Goal: Use online tool/utility: Use online tool/utility

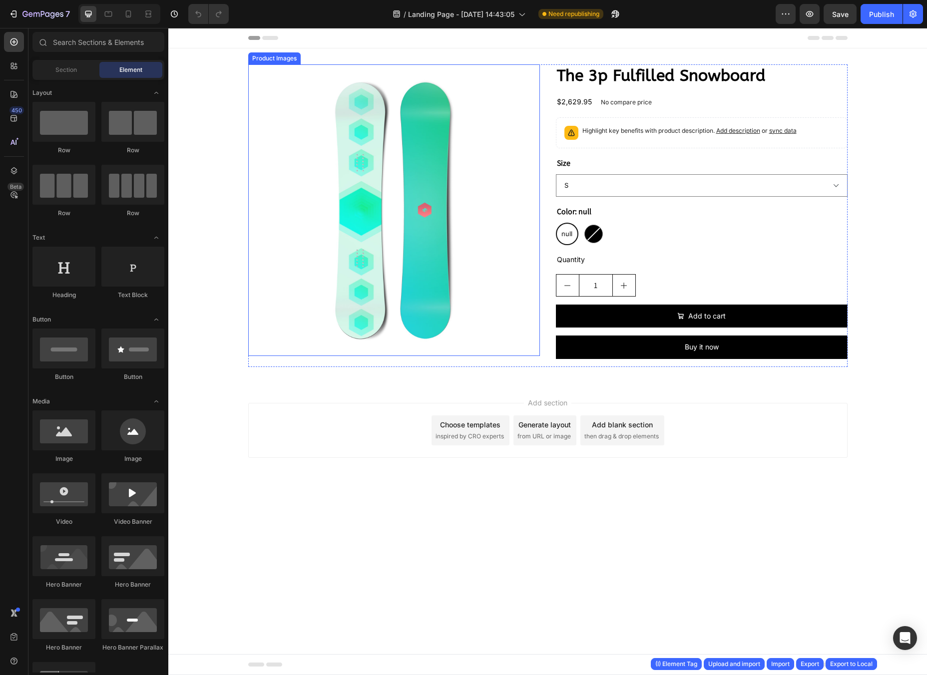
click at [522, 144] on img at bounding box center [394, 210] width 292 height 292
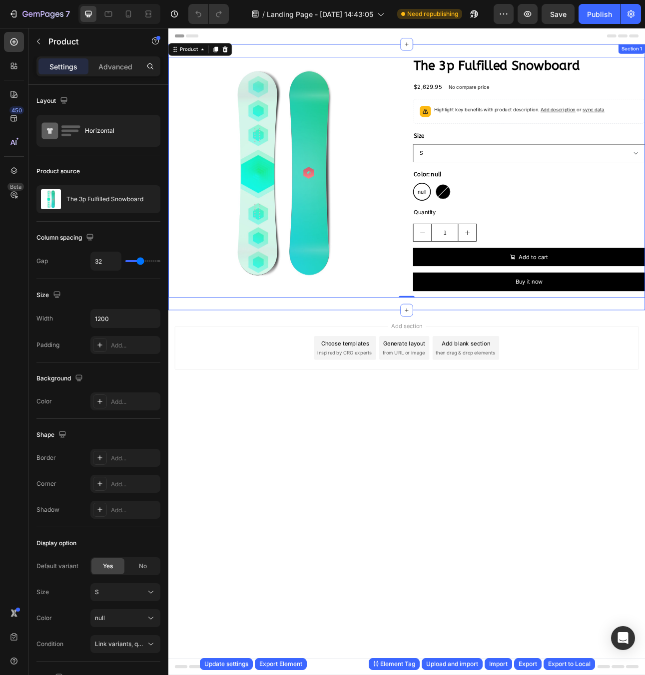
click at [326, 54] on div "Product Images The 3p Fulfilled Snowboard Product Title $2,629.95 Product Price…" at bounding box center [467, 215] width 599 height 335
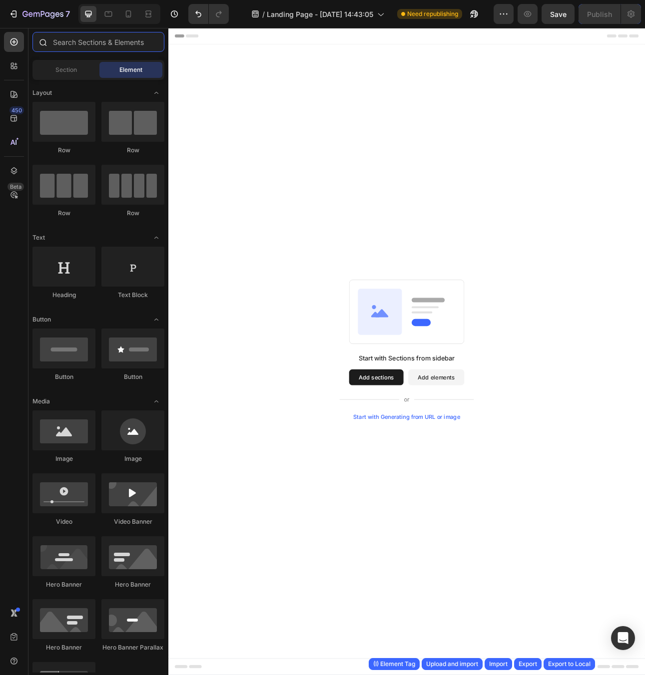
click at [107, 45] on input "text" at bounding box center [98, 42] width 132 height 20
click at [90, 45] on input "text" at bounding box center [98, 42] width 132 height 20
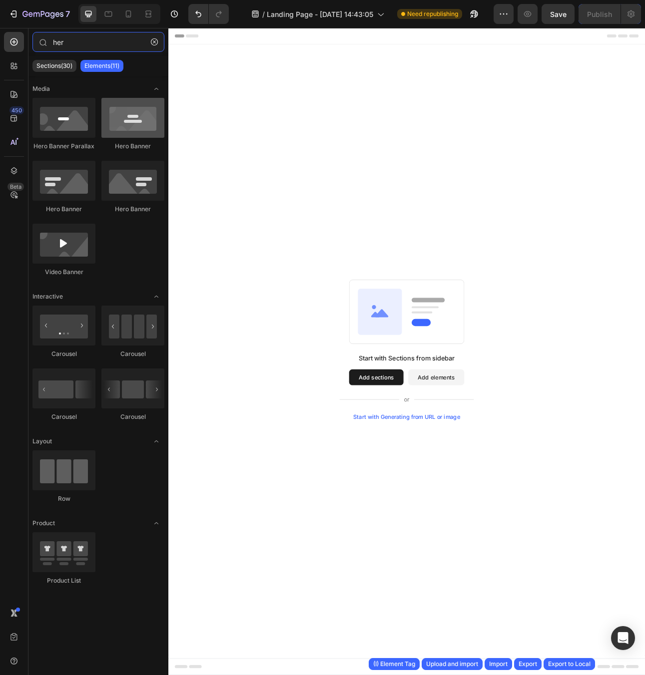
type input "her"
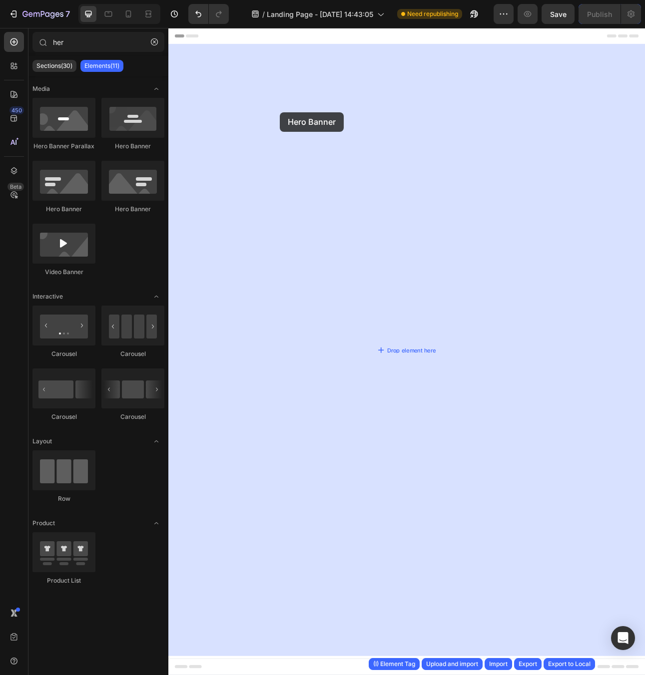
drag, startPoint x: 284, startPoint y: 149, endPoint x: 318, endPoint y: 134, distance: 36.7
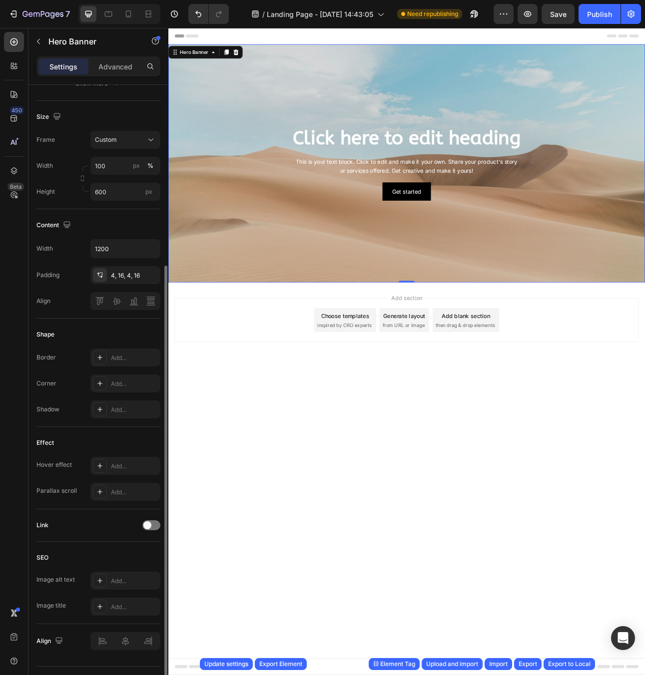
scroll to position [212, 0]
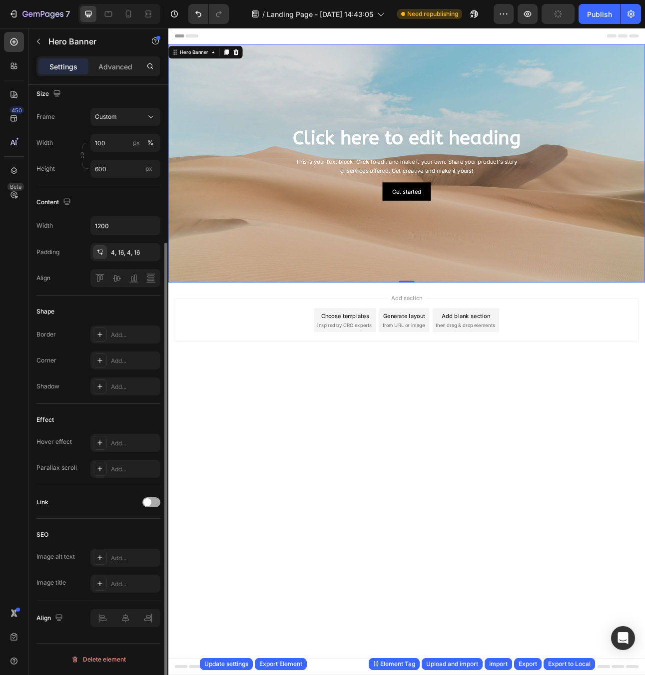
click at [152, 502] on div at bounding box center [151, 502] width 18 height 10
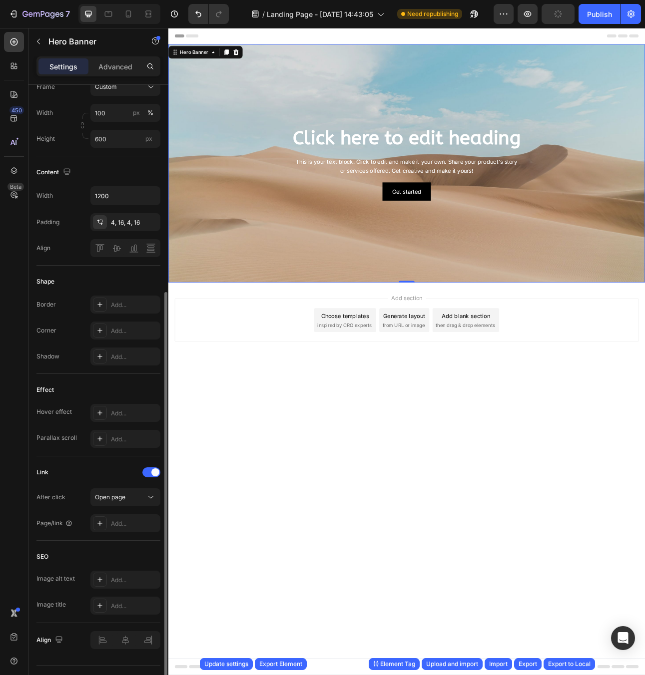
scroll to position [264, 0]
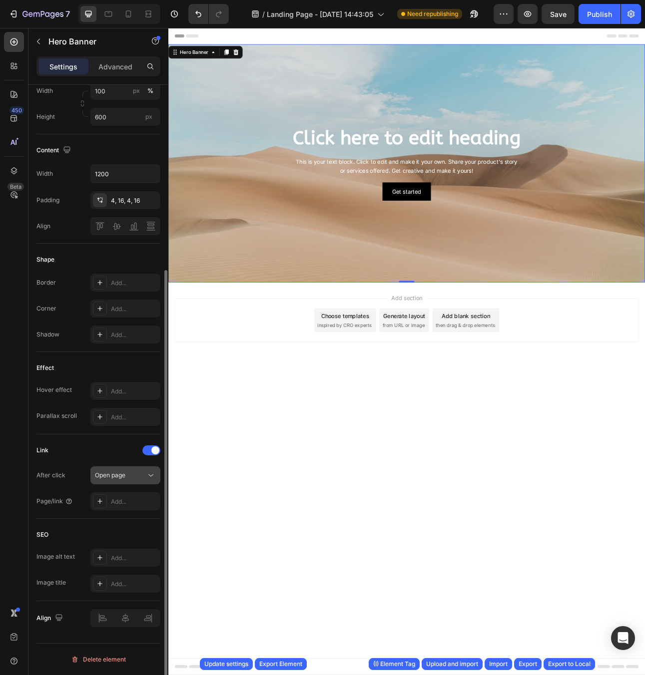
click at [126, 479] on div "Open page" at bounding box center [120, 475] width 51 height 9
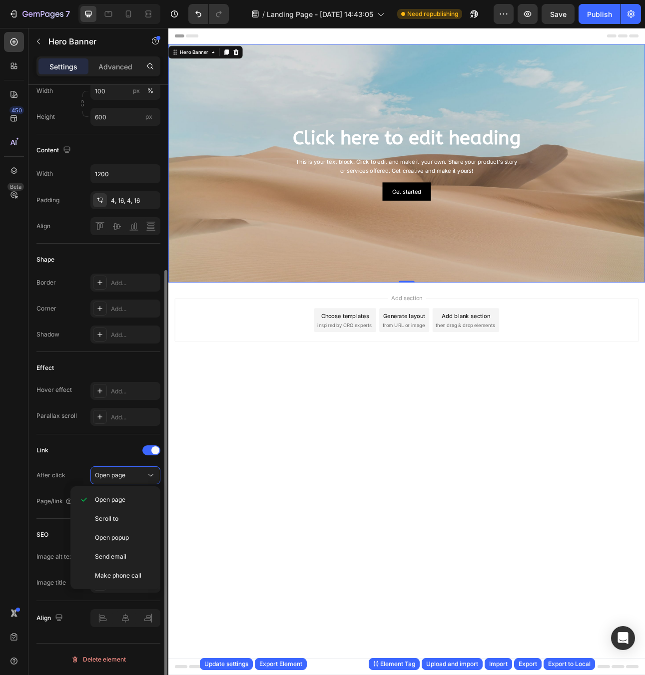
click at [79, 468] on div "After click Open page" at bounding box center [98, 475] width 124 height 18
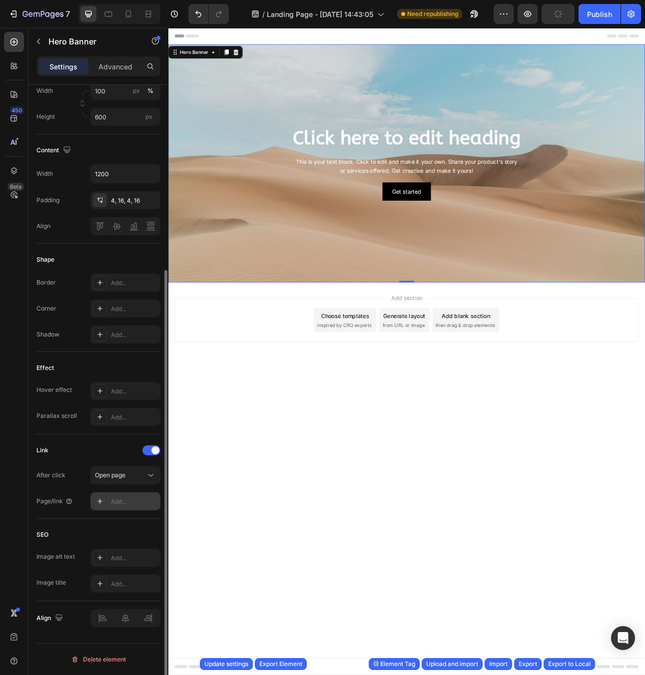
click at [121, 506] on div "Add..." at bounding box center [125, 501] width 70 height 18
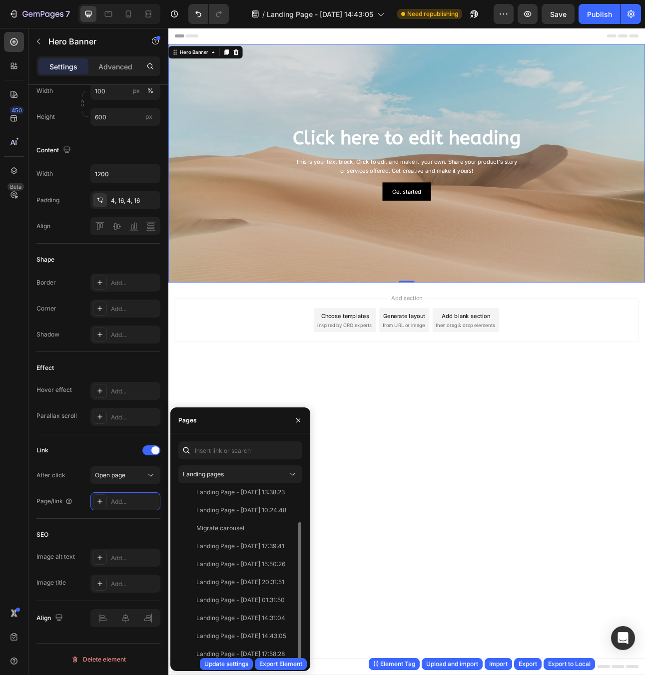
scroll to position [0, 0]
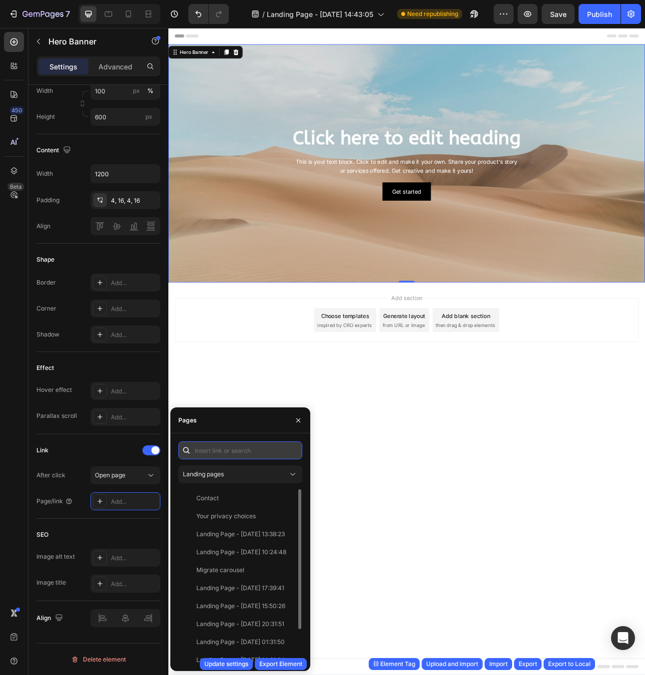
click at [239, 453] on input "text" at bounding box center [240, 450] width 124 height 18
click at [238, 448] on input "text" at bounding box center [240, 450] width 124 height 18
paste input "https://builder.gempages.net/"
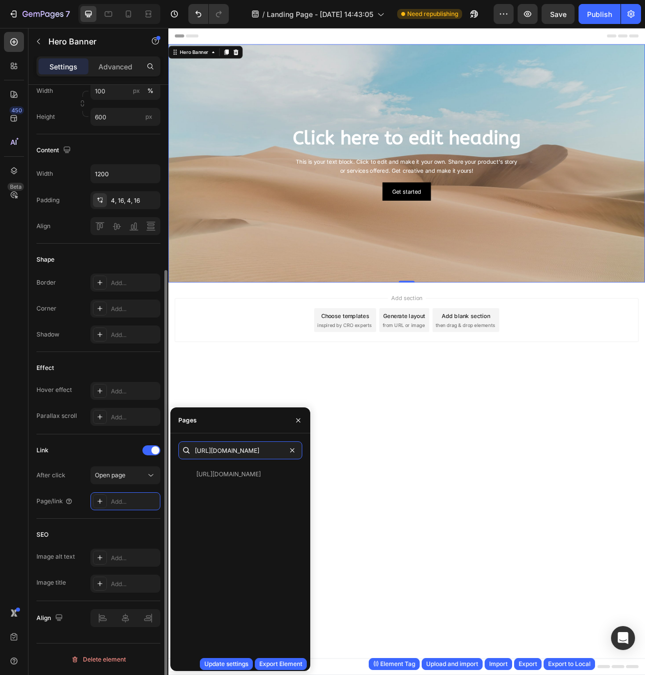
type input "https://builder.gempages.net/"
click at [96, 455] on div "Link" at bounding box center [98, 450] width 124 height 16
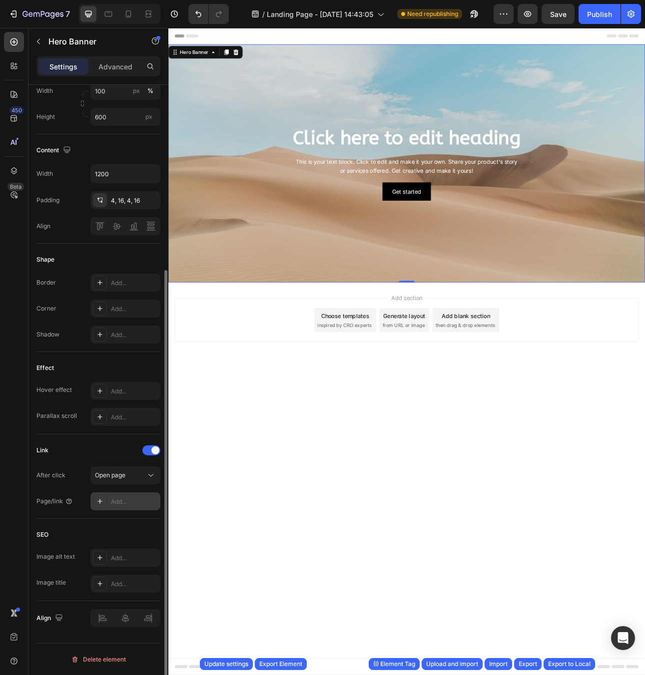
click at [122, 499] on div "Add..." at bounding box center [134, 501] width 47 height 9
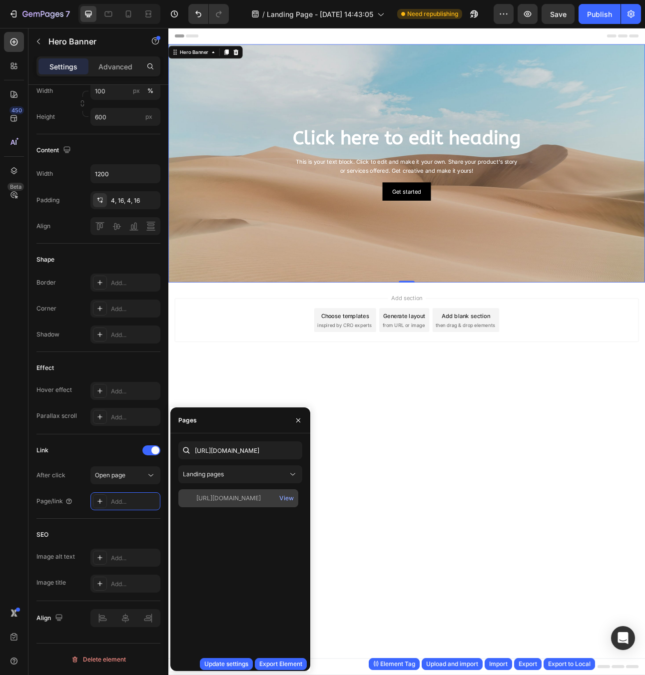
click at [245, 496] on div "https://builder.gempages.net/" at bounding box center [228, 498] width 64 height 9
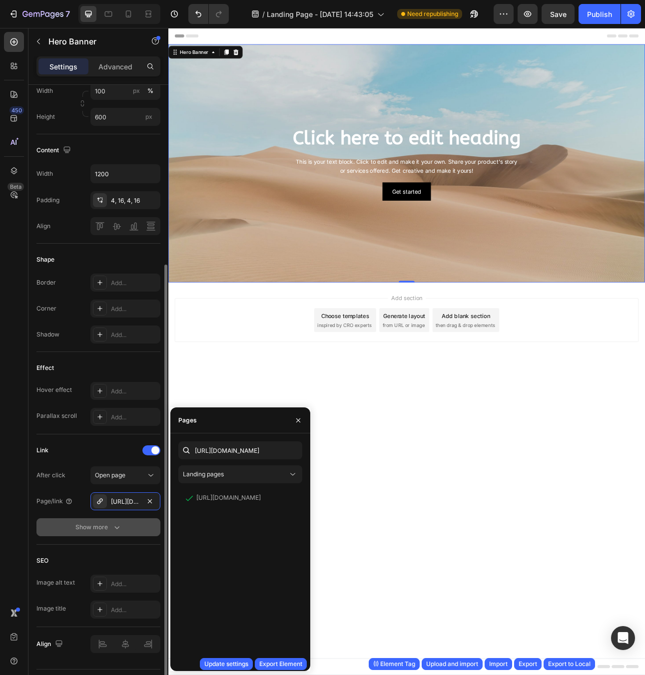
click at [97, 532] on div "Show more" at bounding box center [98, 527] width 46 height 10
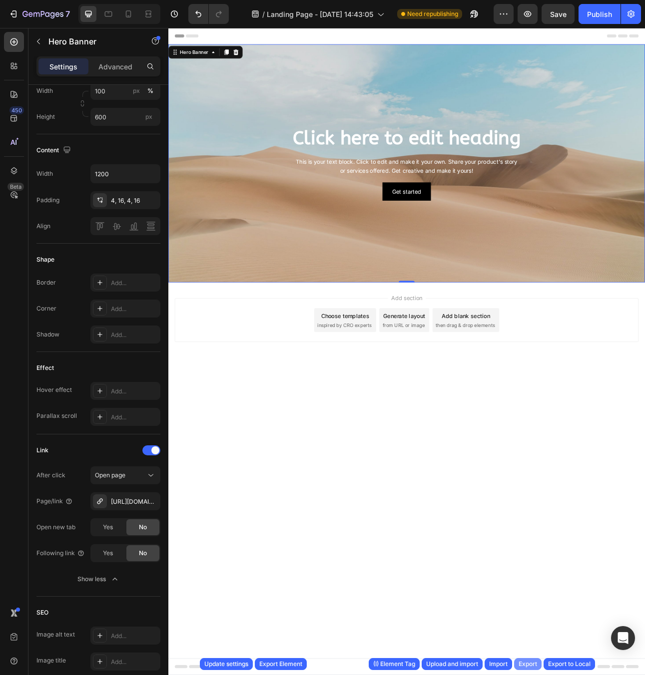
click at [526, 662] on div "Export" at bounding box center [527, 664] width 18 height 9
click at [114, 552] on div "Yes" at bounding box center [107, 553] width 33 height 16
click at [528, 664] on div "Export" at bounding box center [527, 664] width 18 height 9
click at [527, 16] on icon "button" at bounding box center [527, 14] width 7 height 6
click at [134, 555] on div "No" at bounding box center [142, 553] width 33 height 16
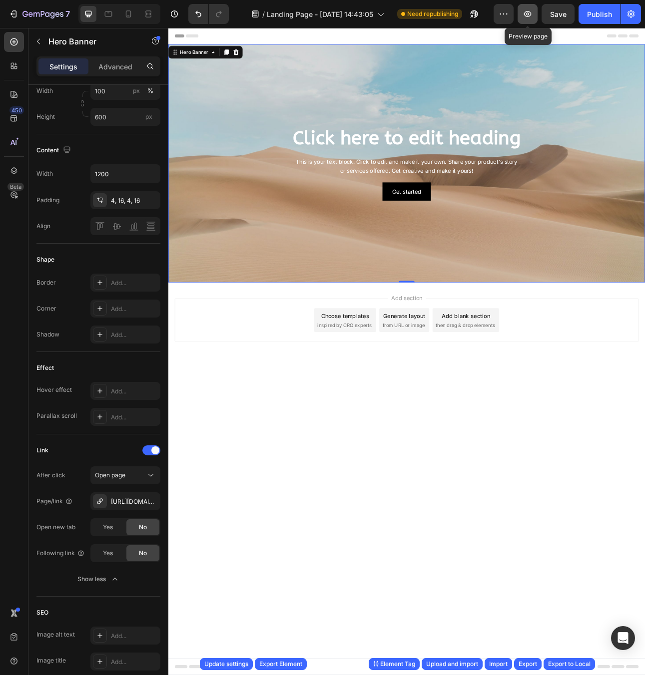
click at [526, 18] on icon "button" at bounding box center [527, 14] width 10 height 10
click at [131, 501] on div "https://builder.gempages.net/" at bounding box center [125, 501] width 29 height 9
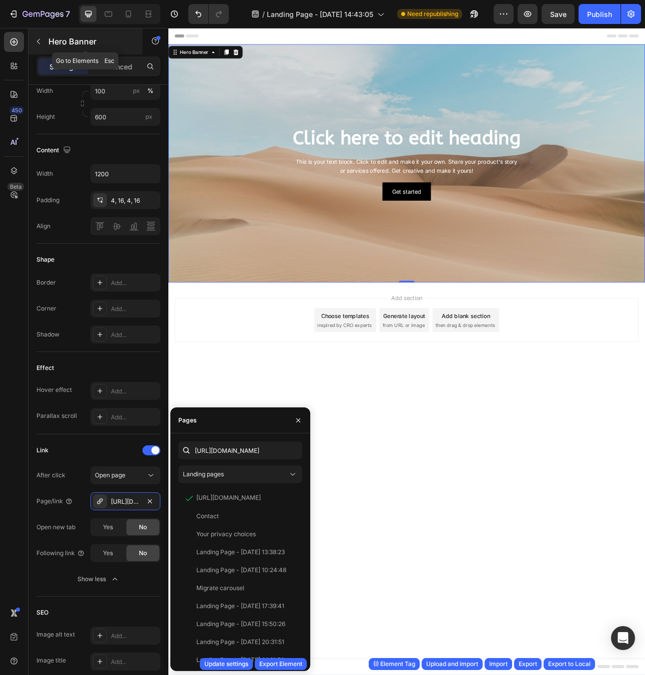
click at [39, 36] on button "button" at bounding box center [38, 41] width 16 height 16
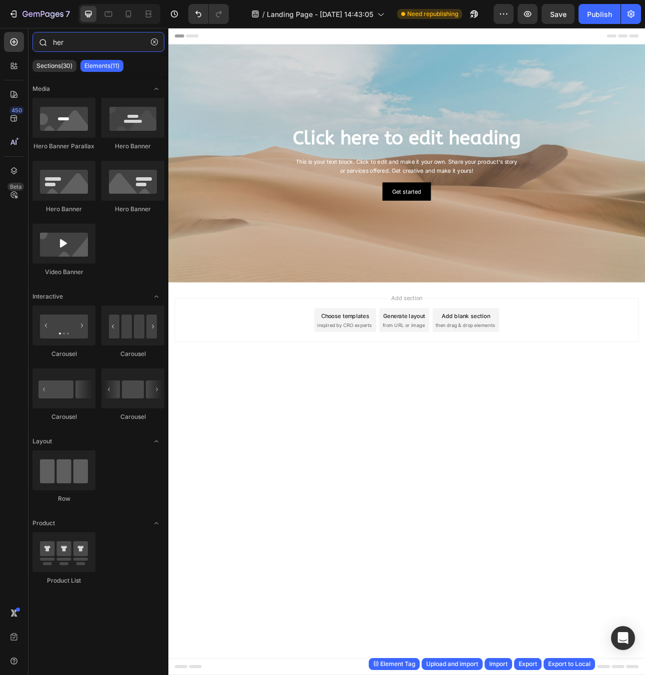
click at [78, 42] on input "her" at bounding box center [98, 42] width 132 height 20
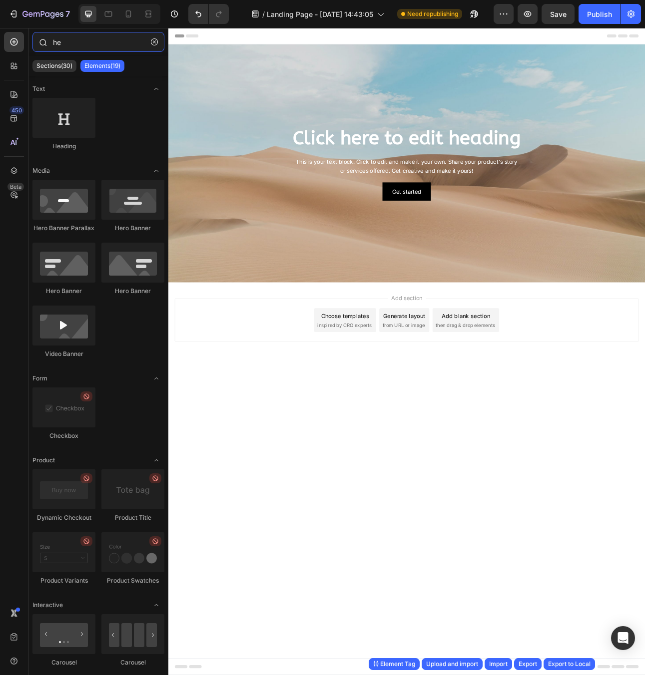
type input "h"
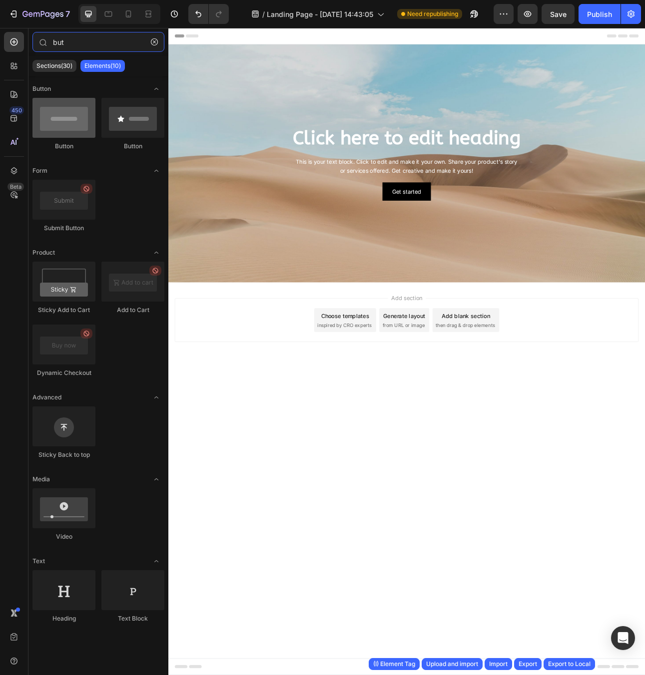
type input "but"
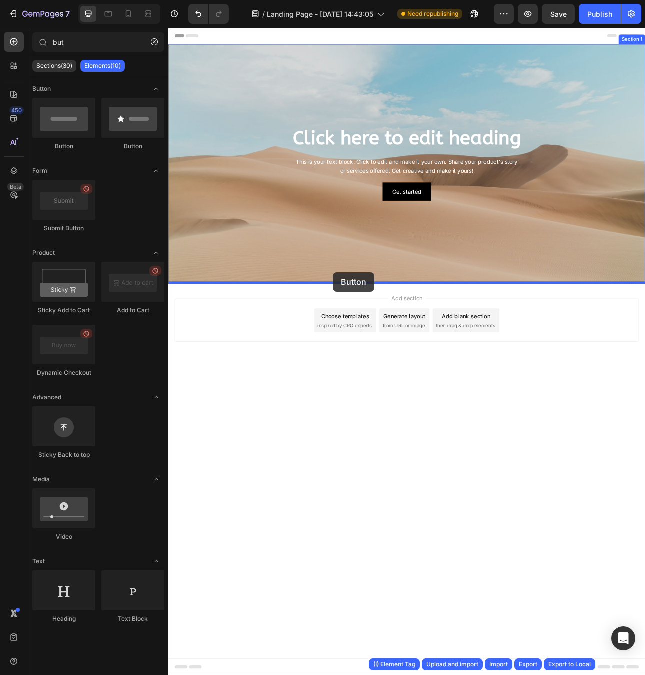
drag, startPoint x: 213, startPoint y: 146, endPoint x: 375, endPoint y: 335, distance: 249.0
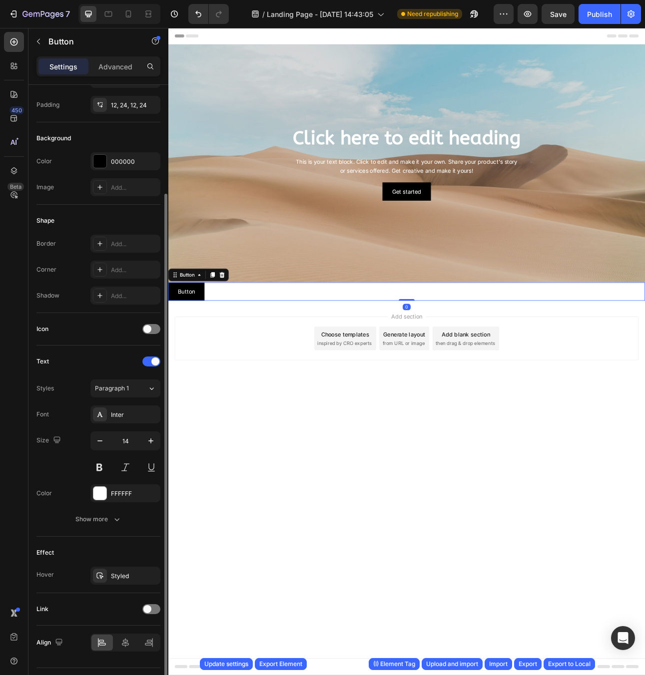
scroll to position [97, 0]
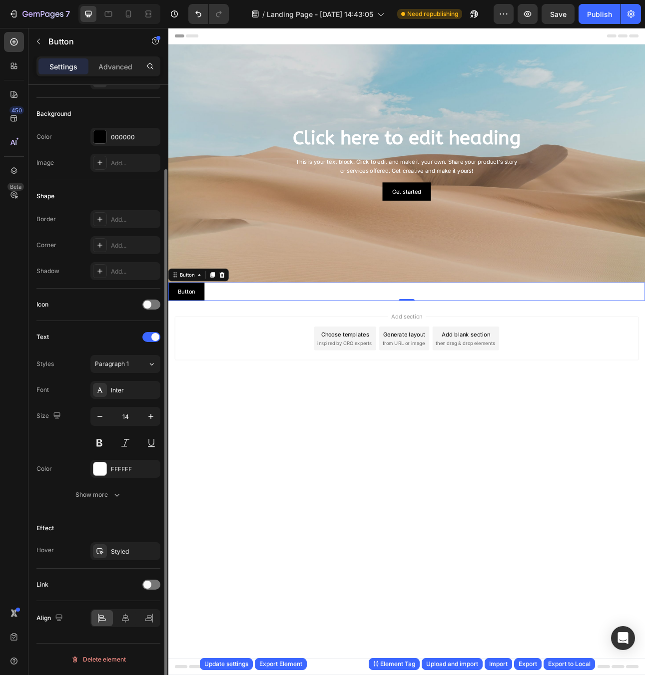
click at [152, 578] on div "Link" at bounding box center [98, 585] width 124 height 16
click at [157, 589] on div at bounding box center [151, 585] width 18 height 10
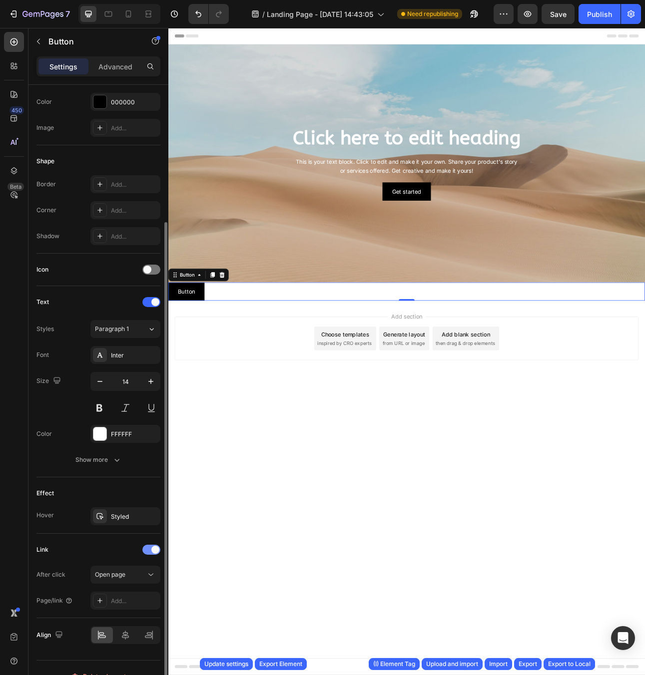
scroll to position [149, 0]
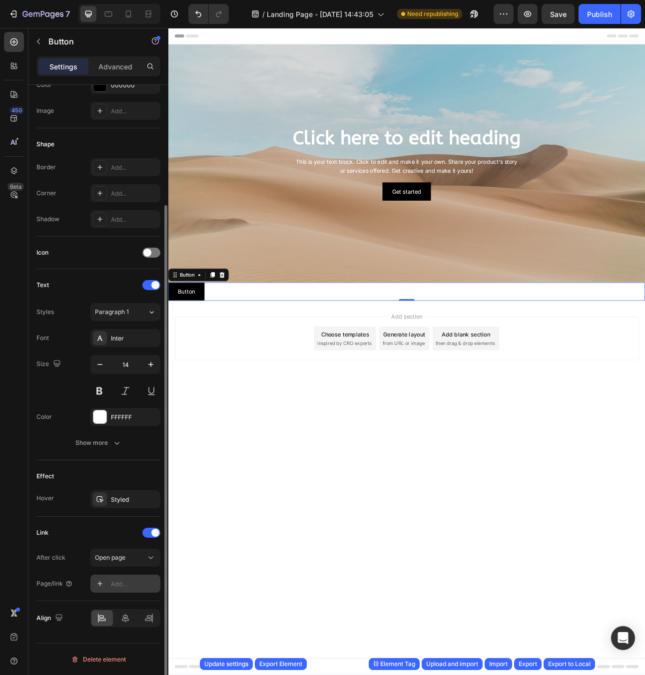
click at [134, 589] on div "Add..." at bounding box center [125, 584] width 70 height 18
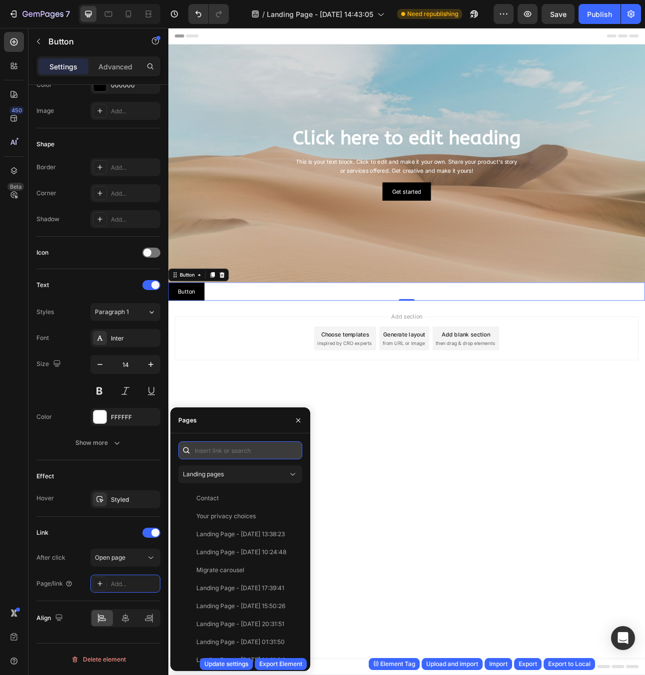
click at [224, 452] on input "text" at bounding box center [240, 450] width 124 height 18
paste input "https://builder.gempages.net/"
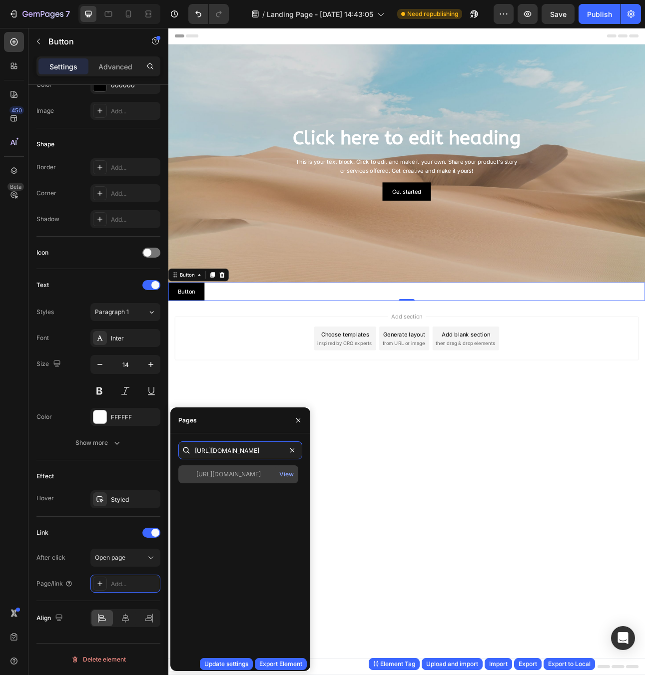
type input "https://builder.gempages.net/"
click at [218, 477] on div "https://builder.gempages.net/" at bounding box center [228, 474] width 64 height 9
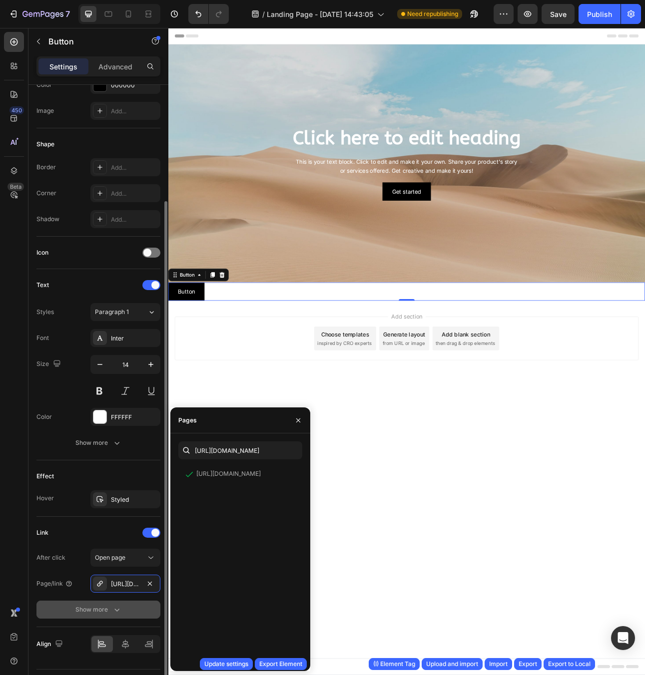
click at [101, 606] on div "Show more" at bounding box center [98, 610] width 46 height 10
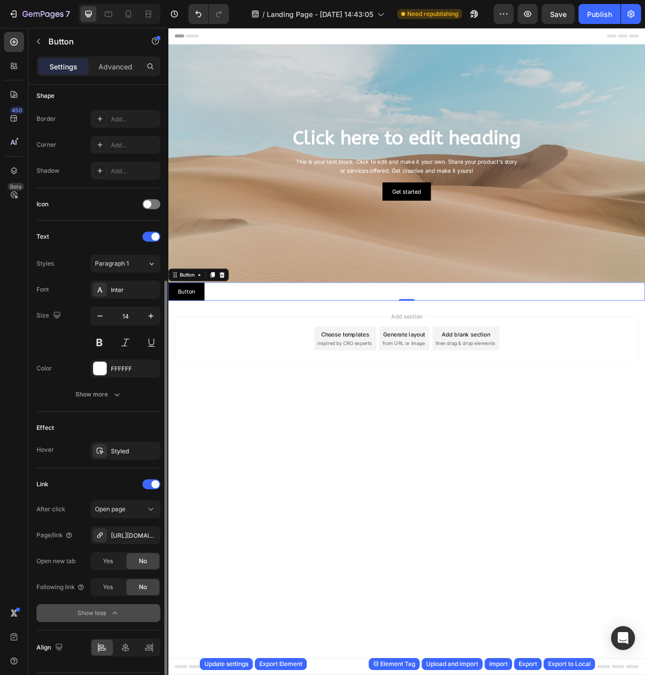
scroll to position [227, 0]
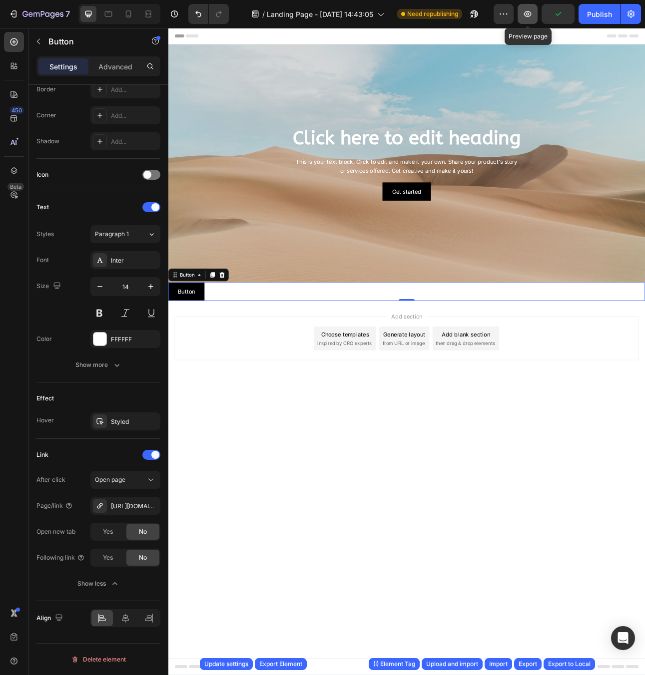
click at [526, 16] on icon "button" at bounding box center [527, 14] width 10 height 10
click at [110, 555] on span "Yes" at bounding box center [108, 557] width 10 height 9
click at [525, 15] on icon "button" at bounding box center [527, 14] width 7 height 6
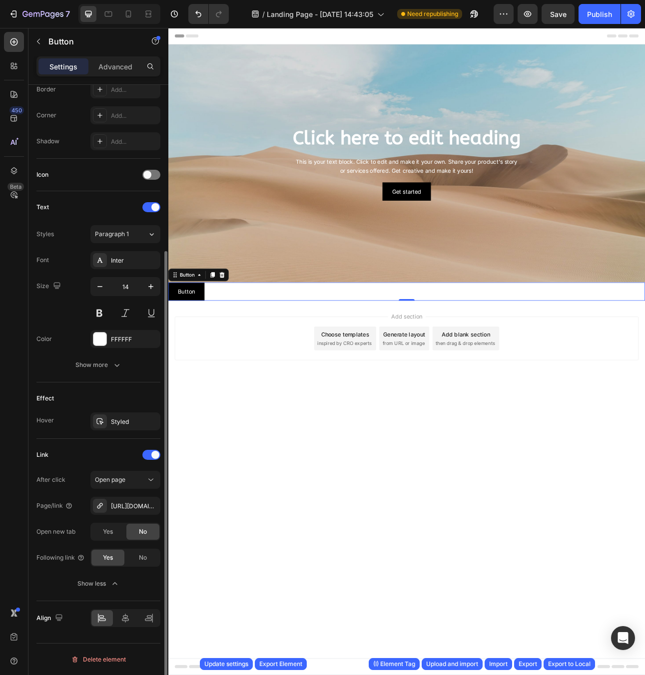
scroll to position [226, 0]
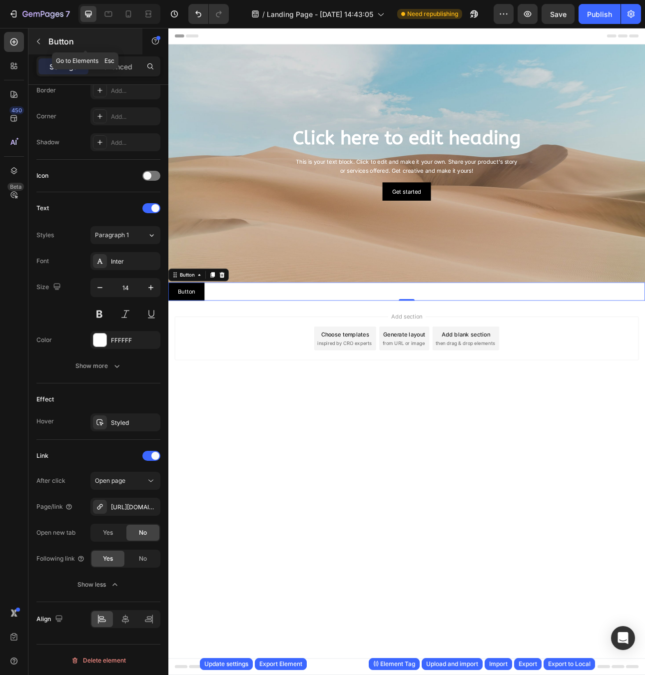
click at [38, 42] on icon "button" at bounding box center [38, 41] width 3 height 5
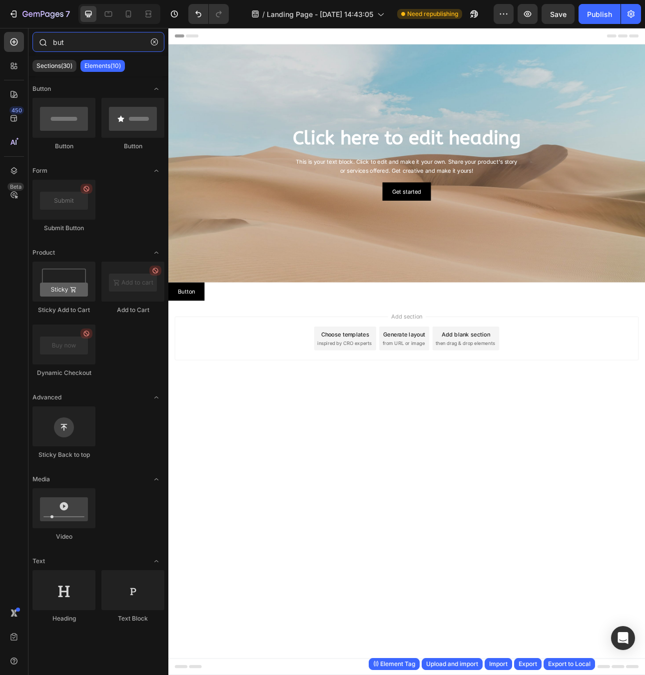
click at [64, 47] on input "but" at bounding box center [98, 42] width 132 height 20
click at [59, 43] on input "but" at bounding box center [98, 42] width 132 height 20
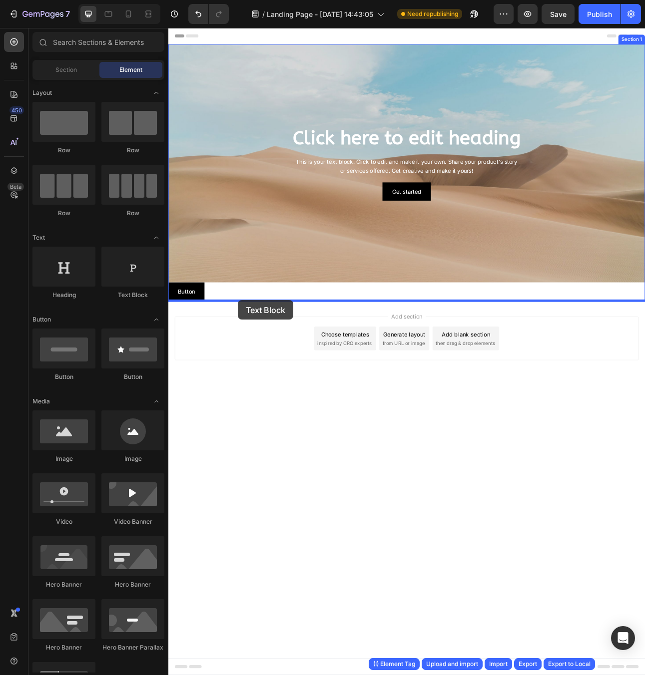
drag, startPoint x: 297, startPoint y: 307, endPoint x: 256, endPoint y: 371, distance: 75.9
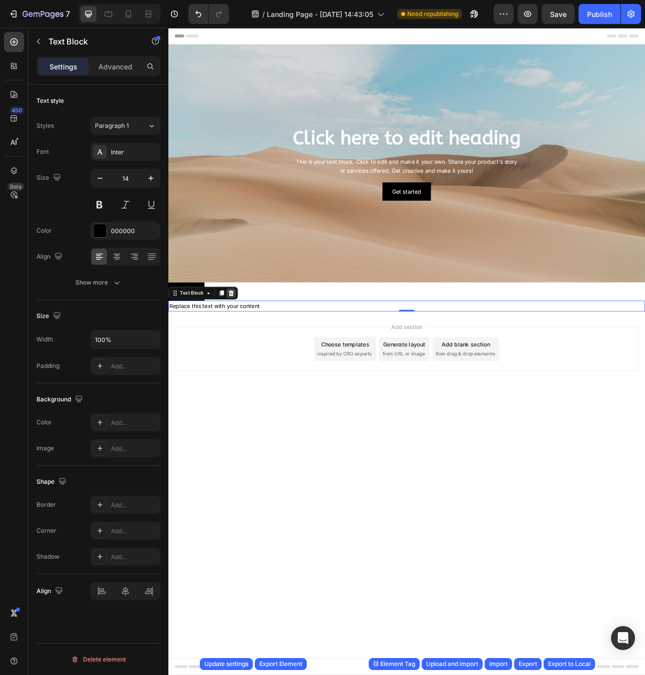
click at [249, 360] on icon at bounding box center [247, 361] width 6 height 7
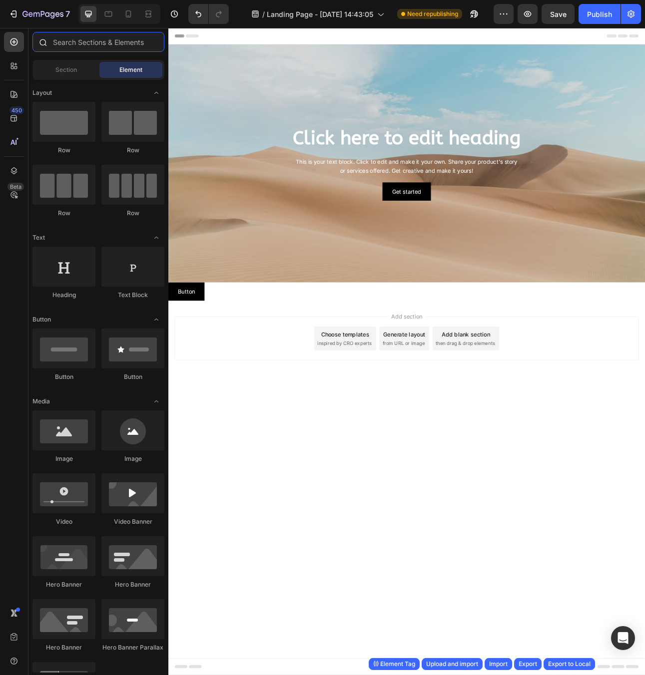
click at [71, 41] on input "text" at bounding box center [98, 42] width 132 height 20
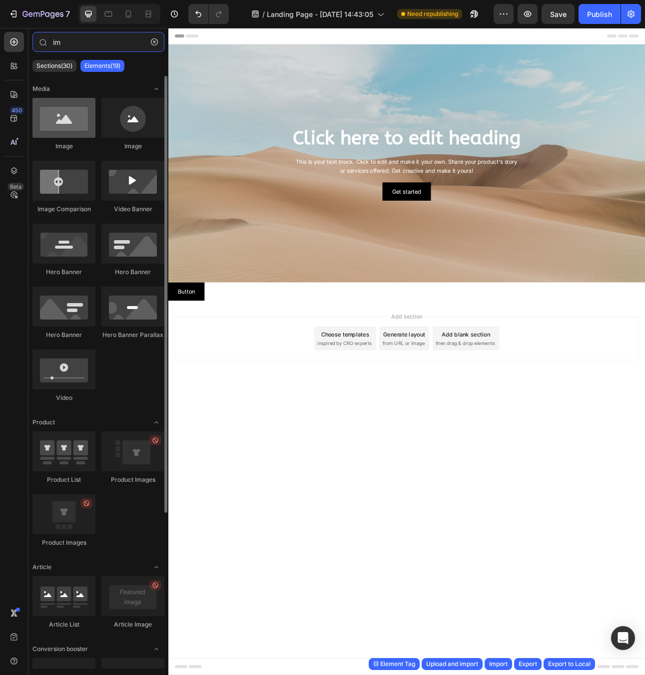
type input "im"
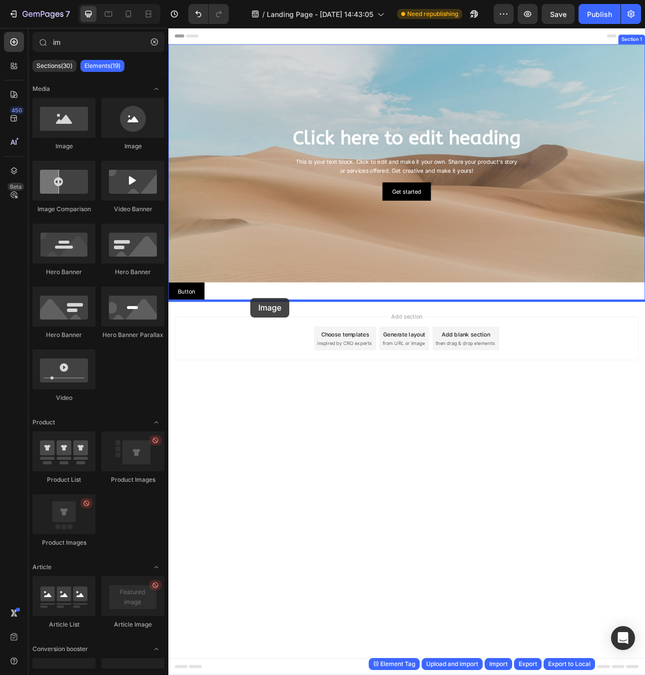
drag, startPoint x: 230, startPoint y: 156, endPoint x: 271, endPoint y: 368, distance: 215.7
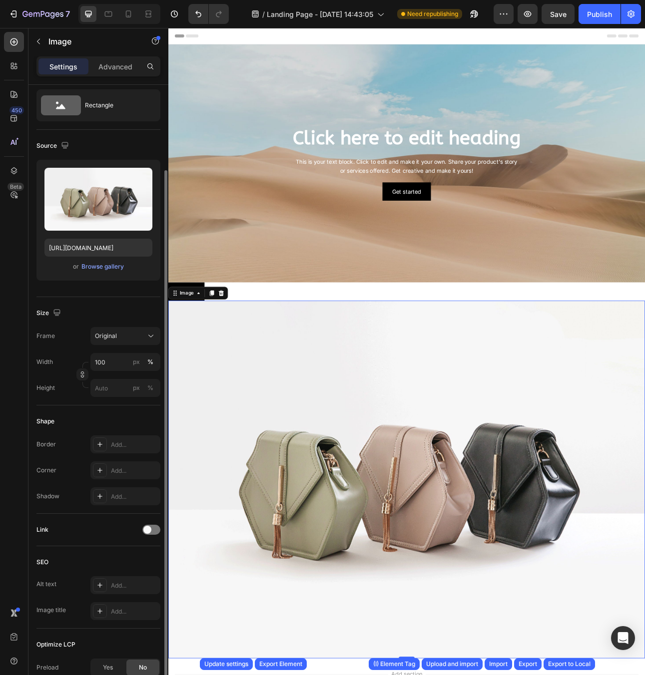
scroll to position [110, 0]
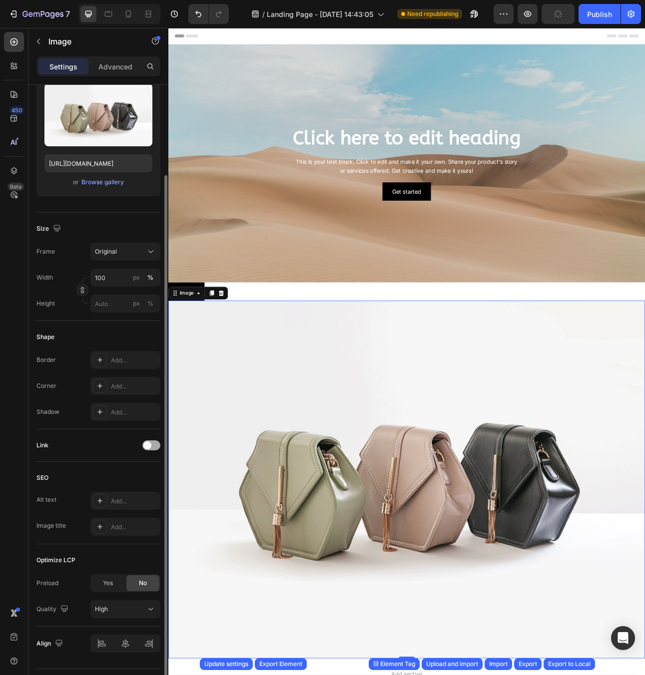
click at [154, 446] on div at bounding box center [151, 445] width 18 height 10
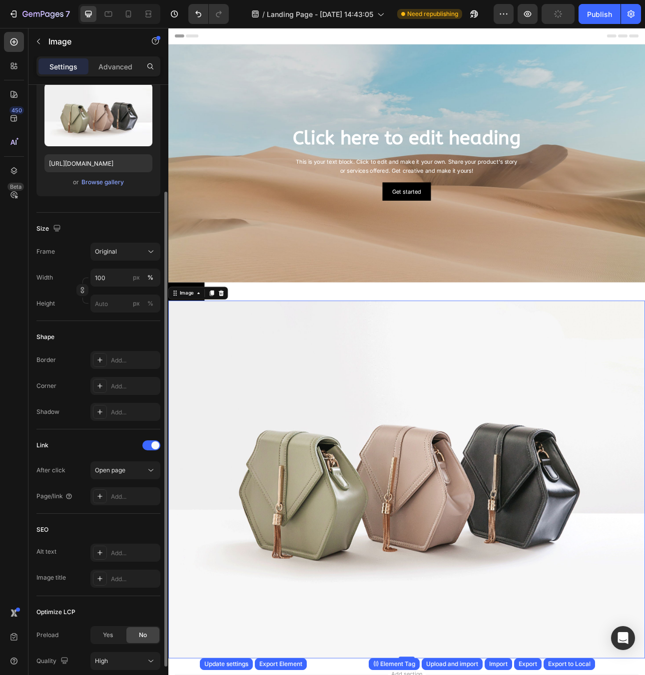
scroll to position [187, 0]
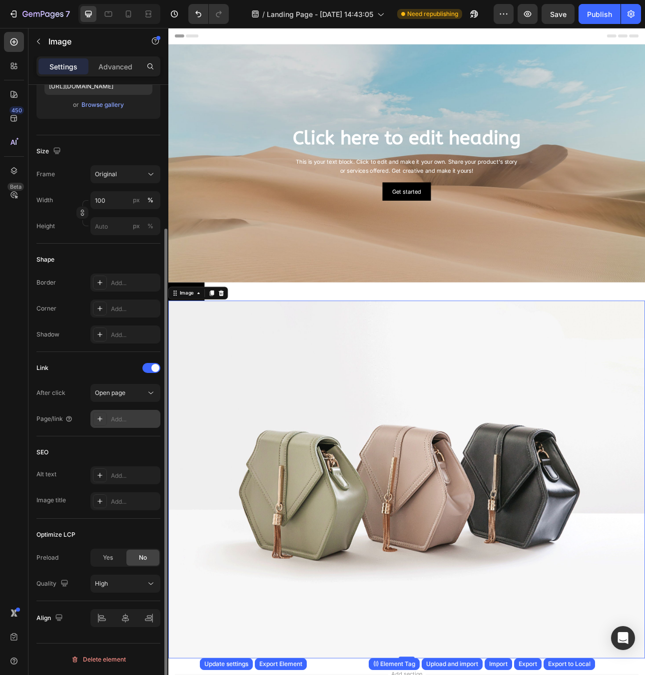
click at [123, 416] on div "Add..." at bounding box center [134, 419] width 47 height 9
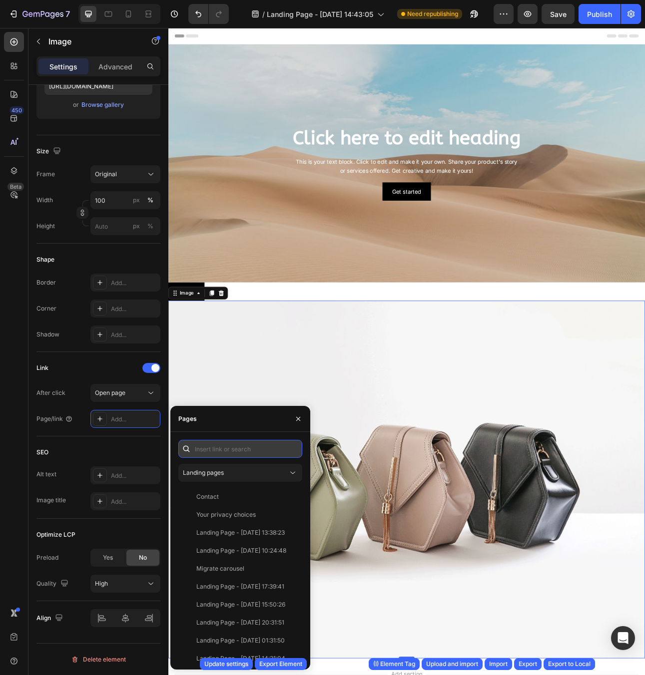
click at [238, 453] on input "text" at bounding box center [240, 449] width 124 height 18
paste input "Yes = Thêm rel: 'nofollow' No = Ko thêm rel: 'nofollow'"
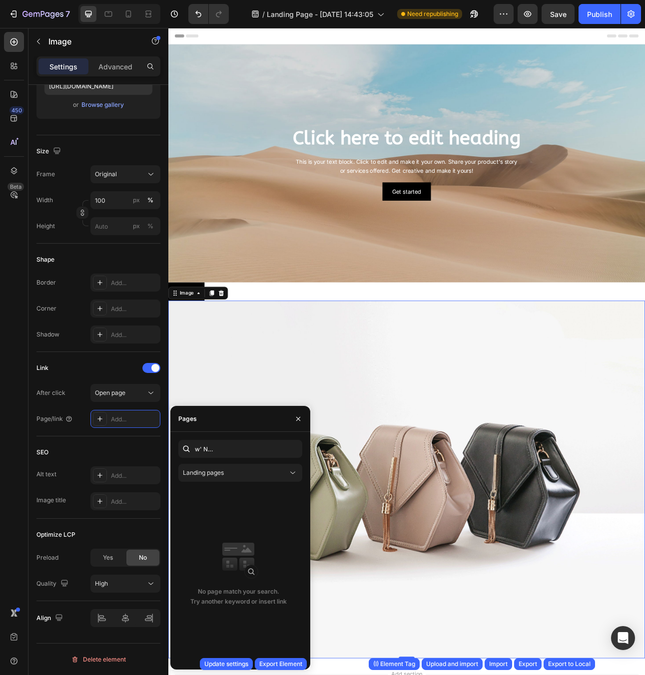
scroll to position [0, 0]
click at [270, 451] on input "Yes = Thêm rel: 'nofollow' No = Ko thêm rel: 'nofollow'" at bounding box center [240, 449] width 124 height 18
paste input "https://builder.gempages.net/"
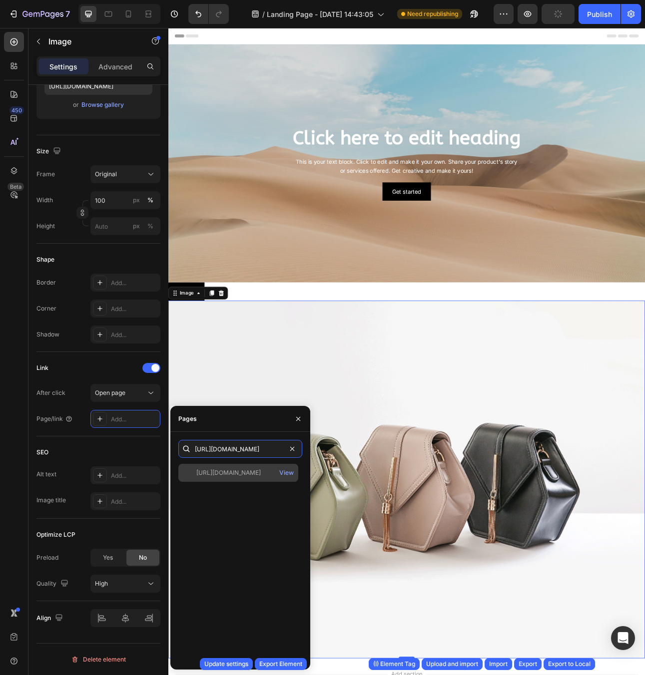
type input "https://builder.gempages.net/"
click at [230, 476] on div "https://builder.gempages.net/" at bounding box center [228, 472] width 64 height 9
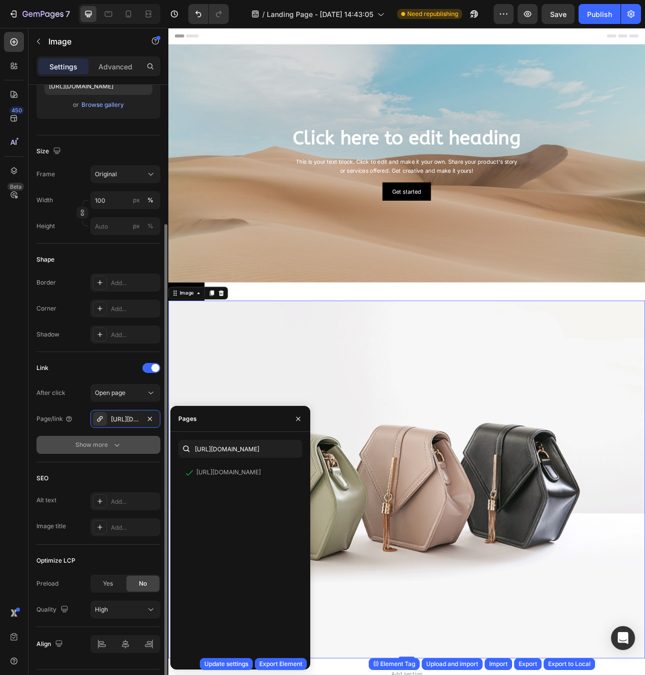
click at [108, 446] on div "Show more" at bounding box center [98, 445] width 46 height 10
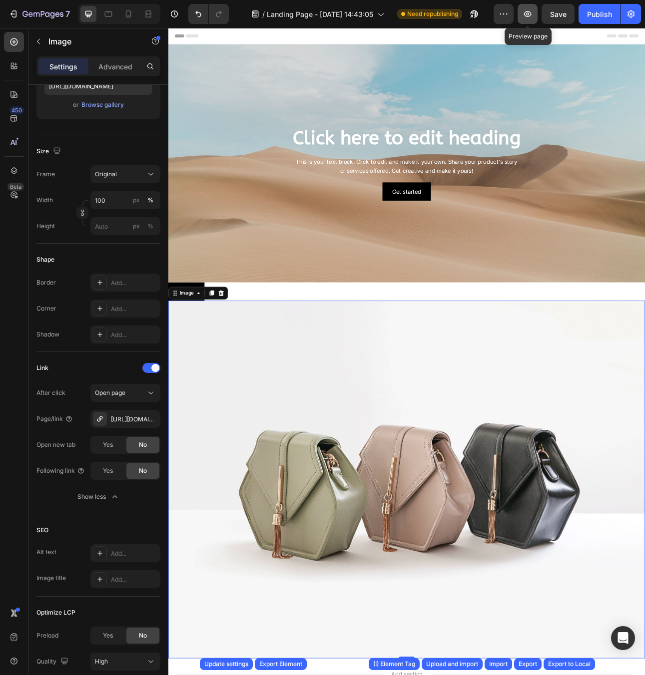
click at [530, 15] on icon "button" at bounding box center [527, 14] width 7 height 6
